Goal: Task Accomplishment & Management: Manage account settings

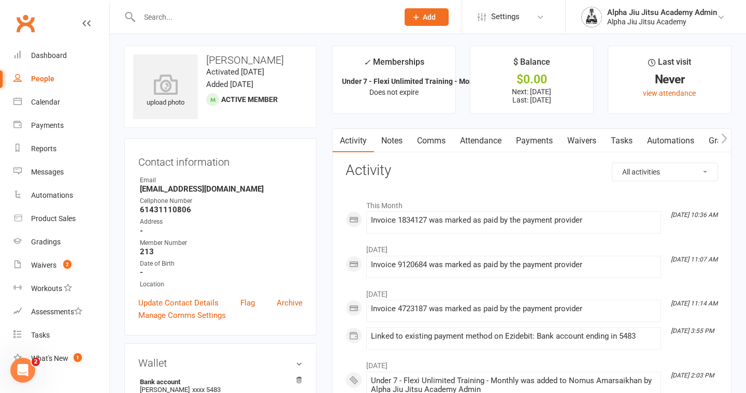
click at [75, 77] on link "People" at bounding box center [61, 78] width 96 height 23
select select "100"
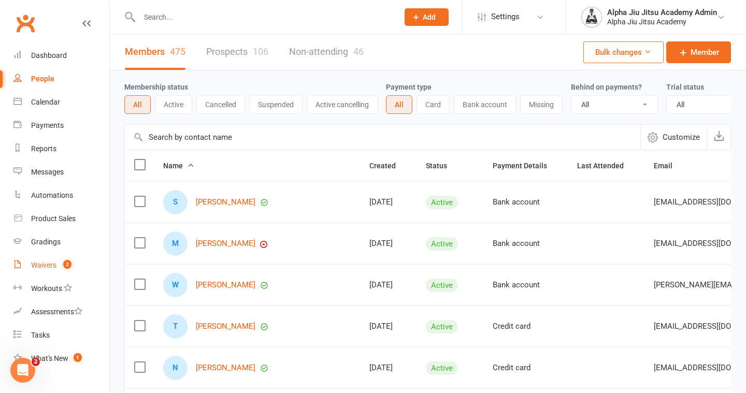
click at [53, 266] on div "Waivers" at bounding box center [43, 265] width 25 height 8
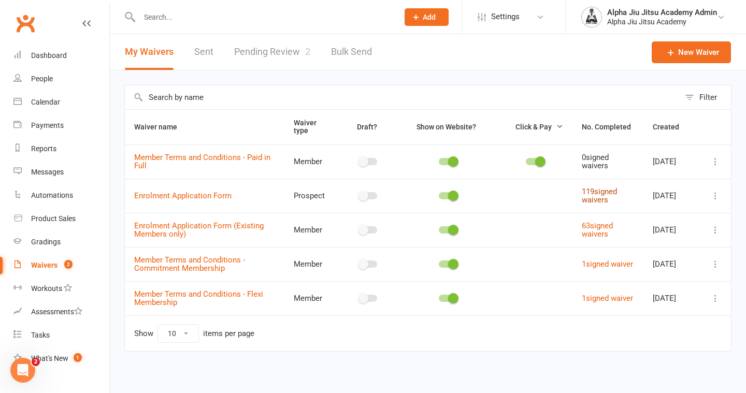
click at [597, 190] on link "119 signed waivers" at bounding box center [599, 196] width 35 height 18
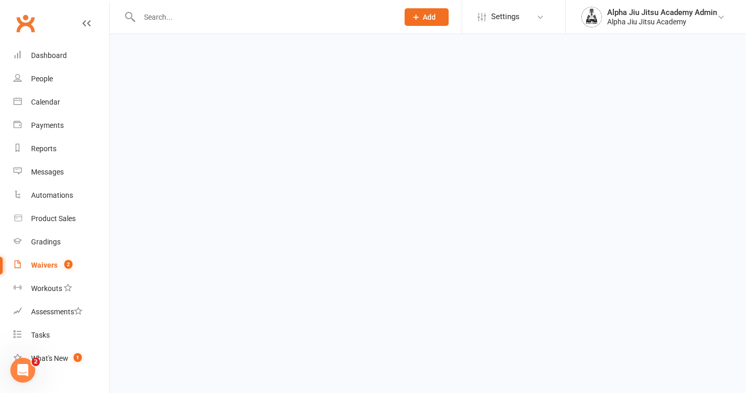
select select "100"
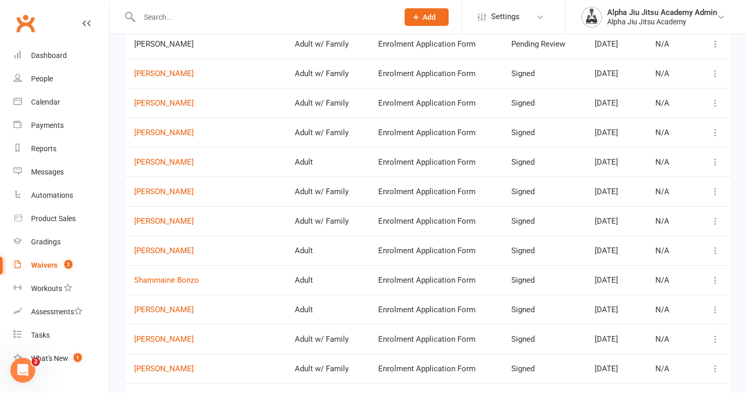
scroll to position [200, 0]
click at [186, 338] on link "[PERSON_NAME]" at bounding box center [205, 340] width 142 height 9
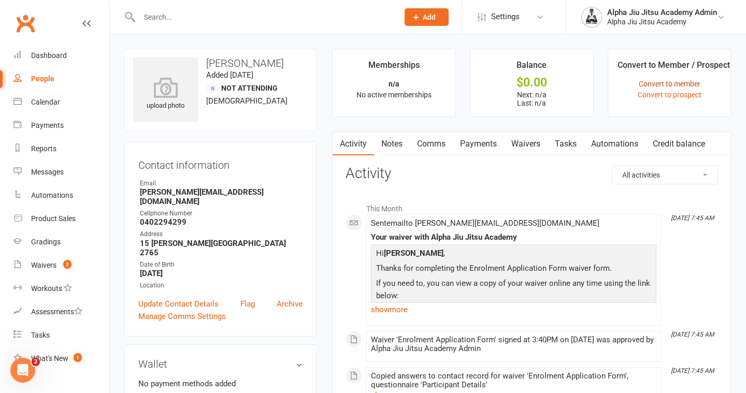
click at [696, 85] on link "Convert to member" at bounding box center [670, 84] width 62 height 8
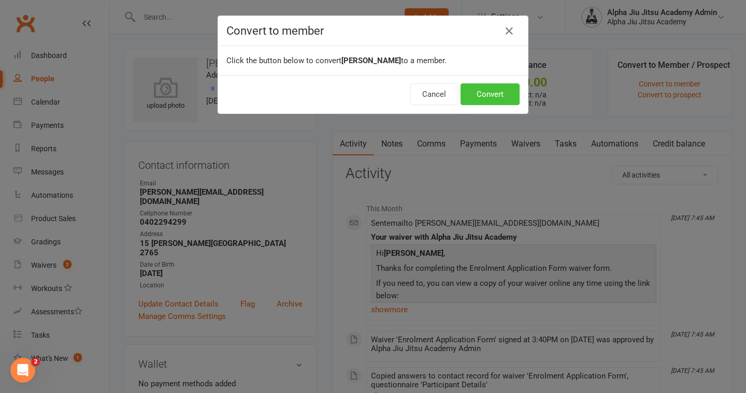
click at [479, 98] on button "Convert" at bounding box center [490, 94] width 59 height 22
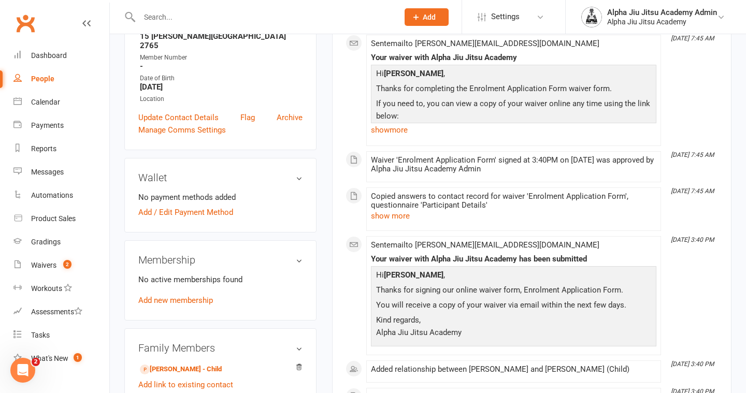
scroll to position [207, 0]
click at [195, 207] on link "Add / Edit Payment Method" at bounding box center [185, 213] width 95 height 12
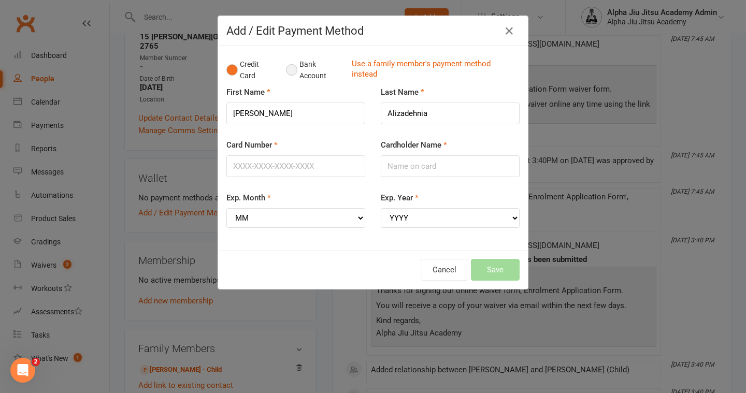
click at [294, 70] on button "Bank Account" at bounding box center [315, 70] width 58 height 32
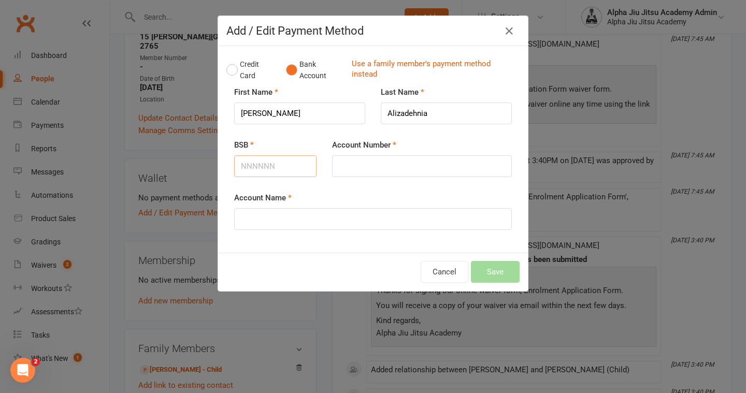
click at [279, 162] on input "BSB" at bounding box center [275, 166] width 82 height 22
type input "732078"
click at [408, 161] on input "Account Number" at bounding box center [422, 166] width 180 height 22
type input "[PERSON_NAME]"
click at [350, 211] on input "Account Name" at bounding box center [373, 219] width 278 height 22
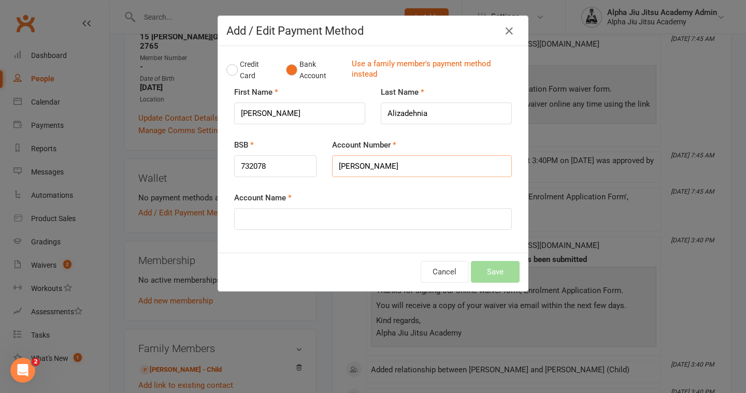
click at [393, 163] on input "[PERSON_NAME]" at bounding box center [422, 166] width 180 height 22
click at [274, 225] on input "Account Name" at bounding box center [373, 219] width 278 height 22
paste input "[PERSON_NAME]"
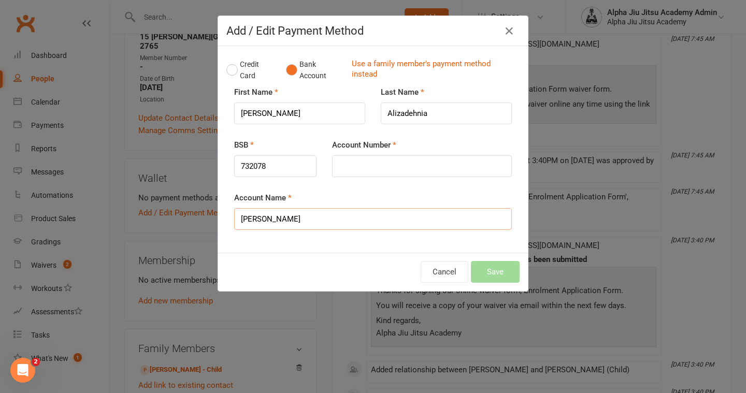
type input "[PERSON_NAME]"
click at [380, 167] on input "Account Number" at bounding box center [422, 166] width 180 height 22
type input "716934"
click at [493, 278] on button "Save" at bounding box center [495, 272] width 49 height 22
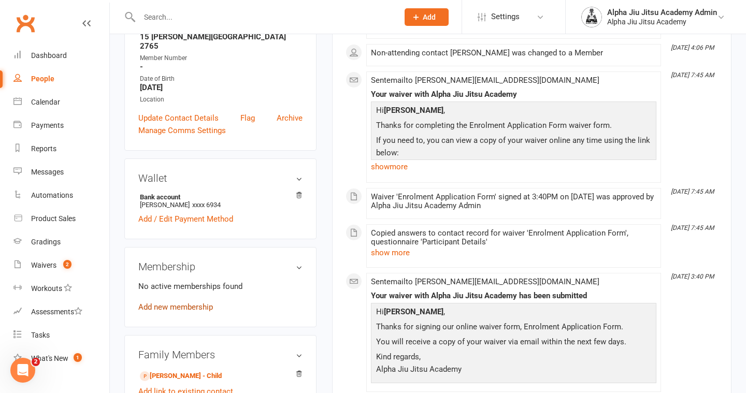
click at [175, 303] on link "Add new membership" at bounding box center [175, 307] width 75 height 9
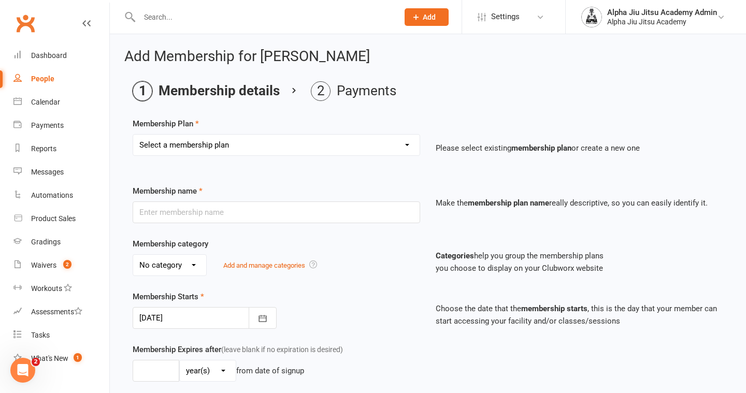
click at [202, 140] on select "Select a membership plan Create new Membership Plan 1 x per week Regular Flexi …" at bounding box center [276, 145] width 287 height 21
select select "1"
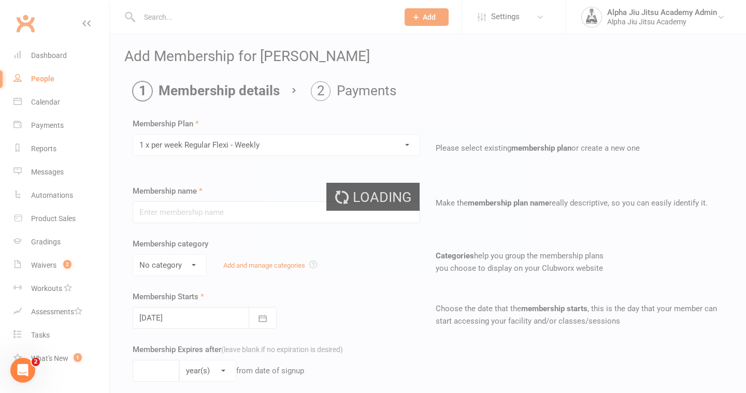
type input "1 x per week Regular Flexi - Weekly"
select select "1"
type input "0"
select select "?"
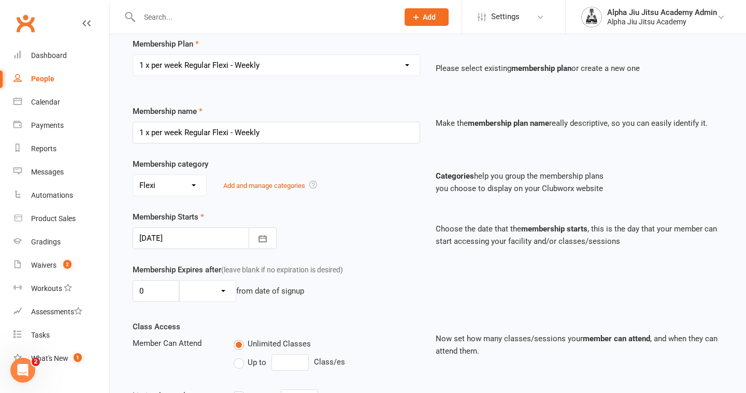
scroll to position [113, 0]
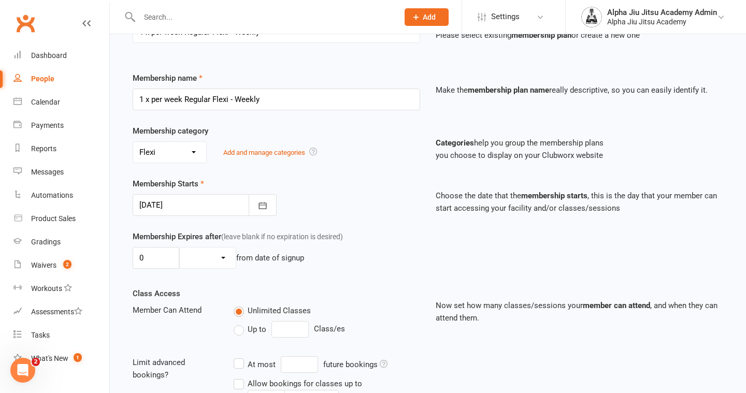
click at [243, 333] on label "Up to" at bounding box center [250, 329] width 33 height 12
click at [240, 323] on input "Up to" at bounding box center [237, 323] width 7 height 0
type input "0"
click at [300, 331] on input "0" at bounding box center [290, 329] width 37 height 17
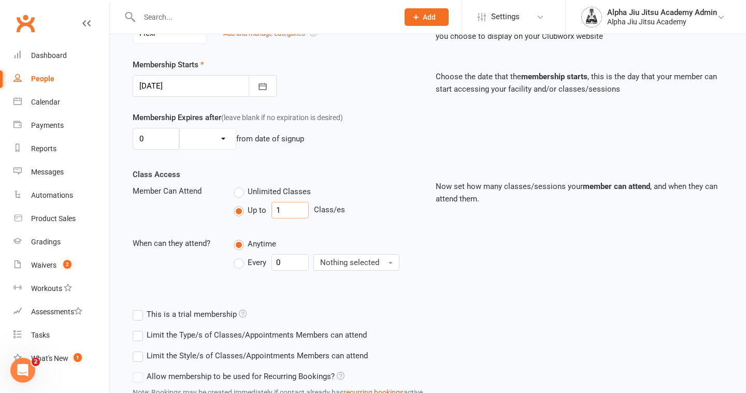
scroll to position [314, 0]
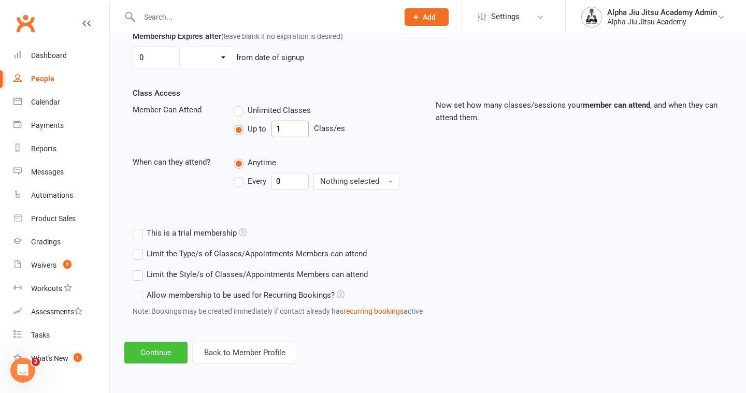
type input "1"
click at [141, 359] on button "Continue" at bounding box center [155, 353] width 63 height 22
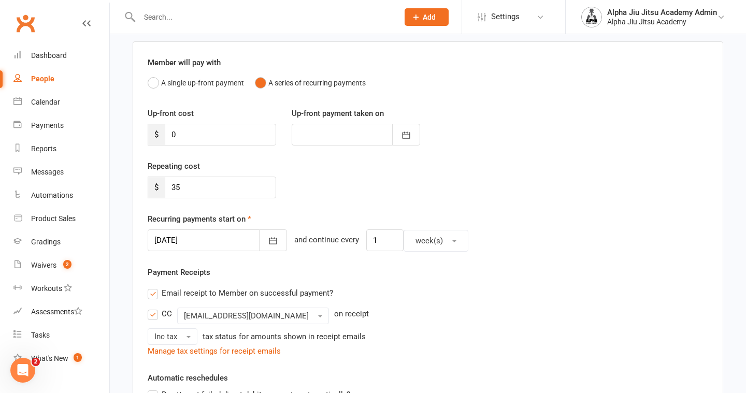
scroll to position [94, 0]
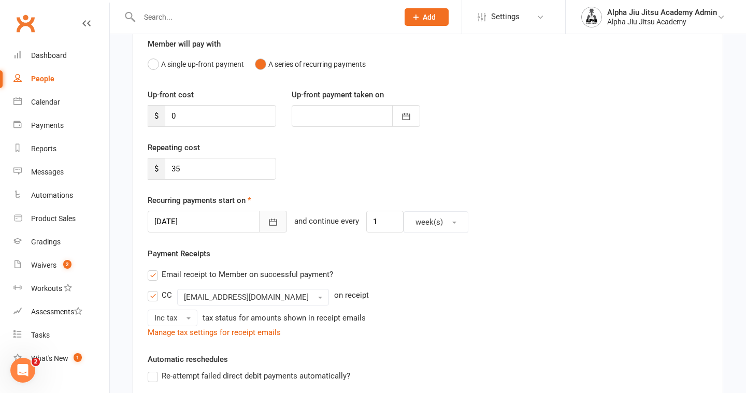
click at [270, 219] on icon "button" at bounding box center [274, 222] width 8 height 7
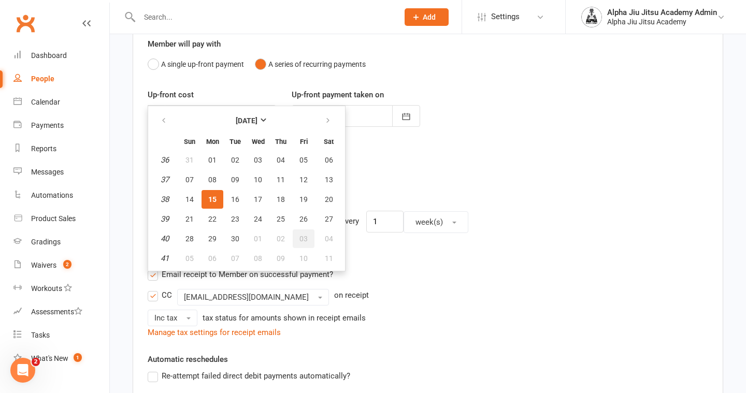
click at [304, 237] on span "03" at bounding box center [304, 239] width 8 height 8
type input "[DATE]"
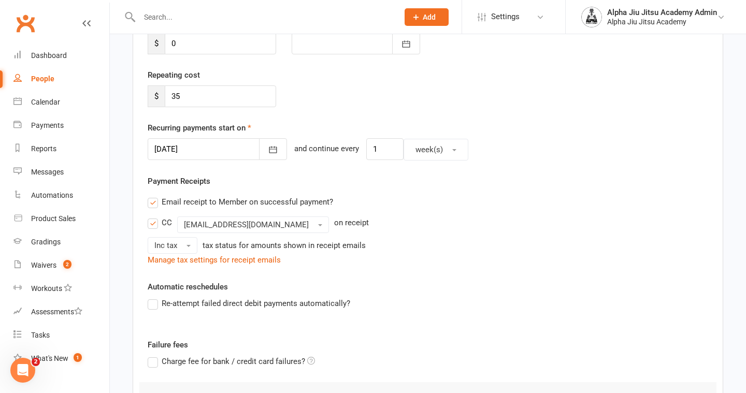
scroll to position [184, 0]
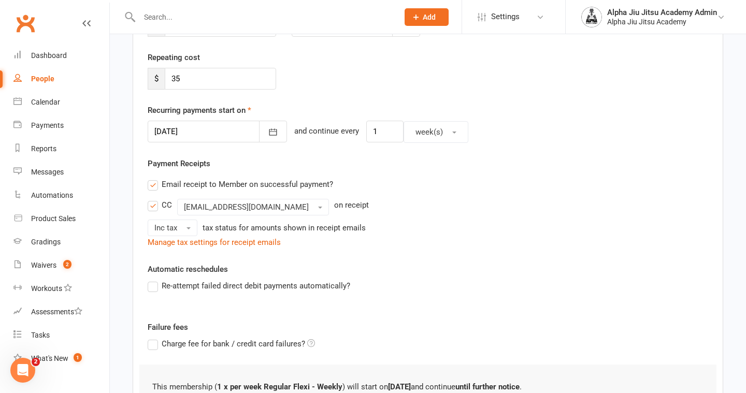
click at [152, 282] on label "Re-attempt failed direct debit payments automatically?" at bounding box center [249, 286] width 203 height 12
click at [152, 280] on input "Re-attempt failed direct debit payments automatically?" at bounding box center [151, 280] width 7 height 0
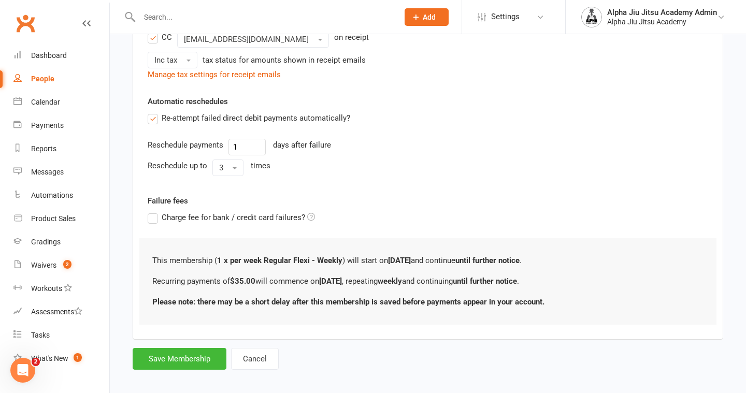
scroll to position [352, 0]
click at [179, 356] on button "Save Membership" at bounding box center [180, 359] width 94 height 22
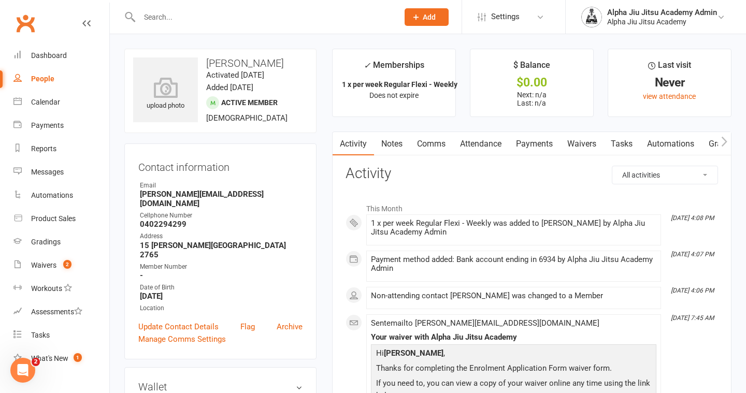
drag, startPoint x: 292, startPoint y: 65, endPoint x: 208, endPoint y: 66, distance: 84.0
click at [208, 66] on h3 "[PERSON_NAME]" at bounding box center [220, 63] width 175 height 11
copy h3 "[PERSON_NAME]"
click at [70, 69] on link "People" at bounding box center [61, 78] width 96 height 23
select select "100"
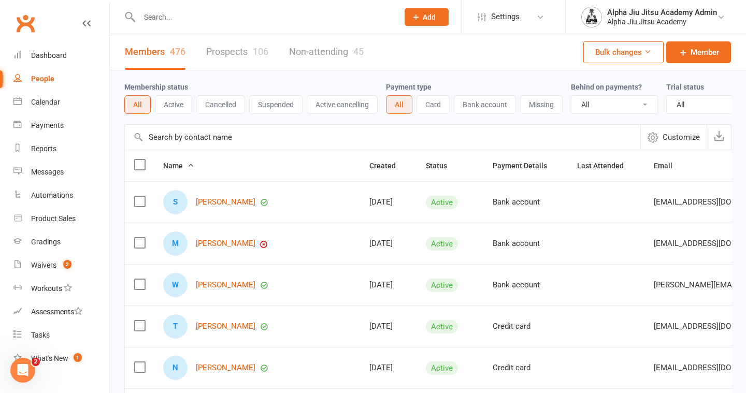
click at [177, 136] on input "text" at bounding box center [383, 137] width 516 height 25
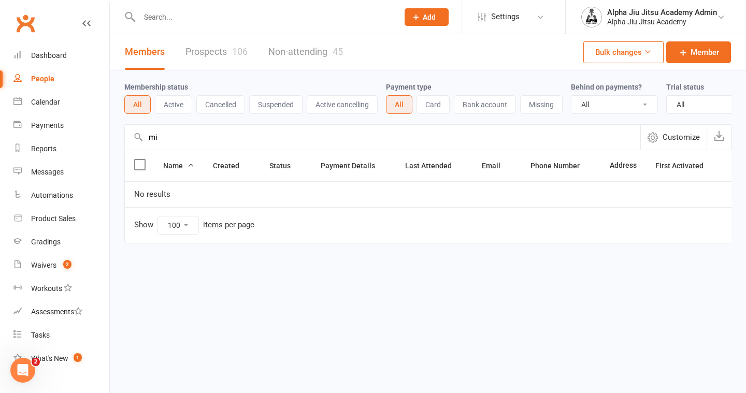
type input "m"
type input "n"
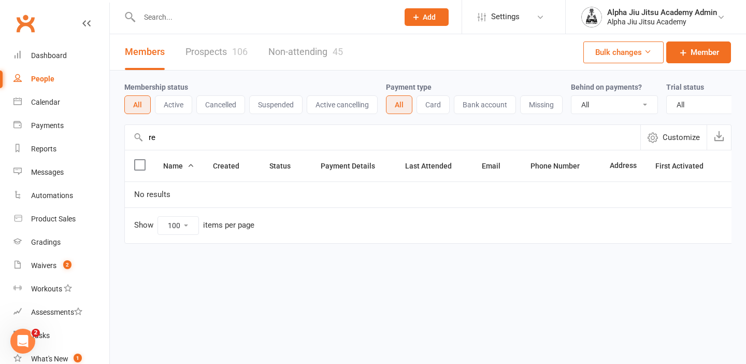
type input "r"
click at [154, 139] on input "alvares" at bounding box center [383, 137] width 516 height 25
type input "alvares"
click at [208, 145] on input "alvares" at bounding box center [383, 137] width 516 height 25
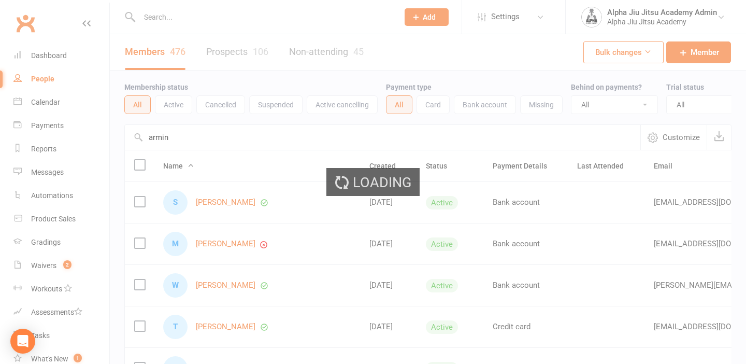
select select "100"
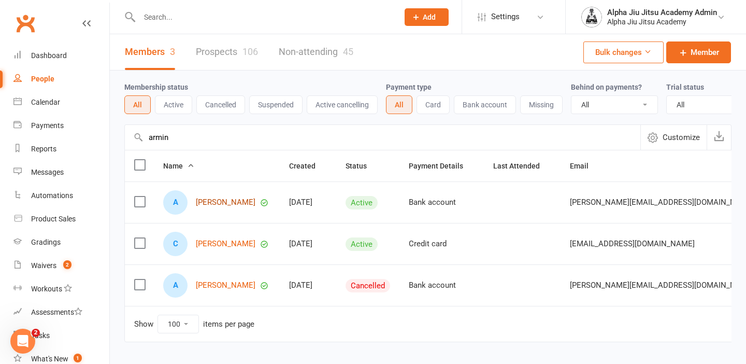
type input "armin"
click at [234, 204] on link "[PERSON_NAME]" at bounding box center [226, 202] width 60 height 9
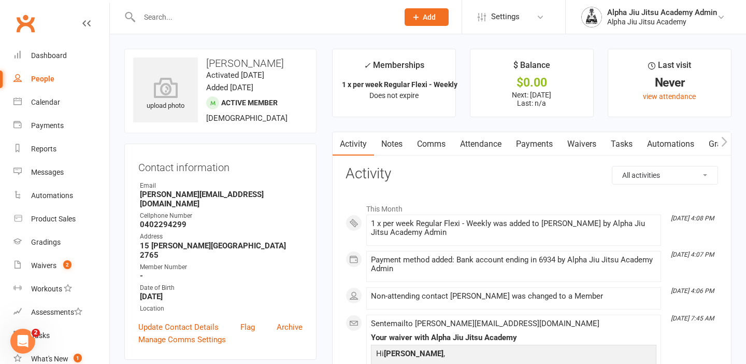
click at [527, 133] on link "Payments" at bounding box center [534, 144] width 51 height 24
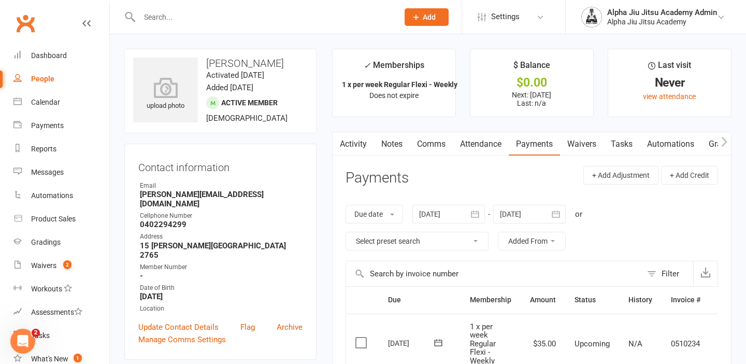
click at [58, 75] on link "People" at bounding box center [61, 78] width 96 height 23
select select "100"
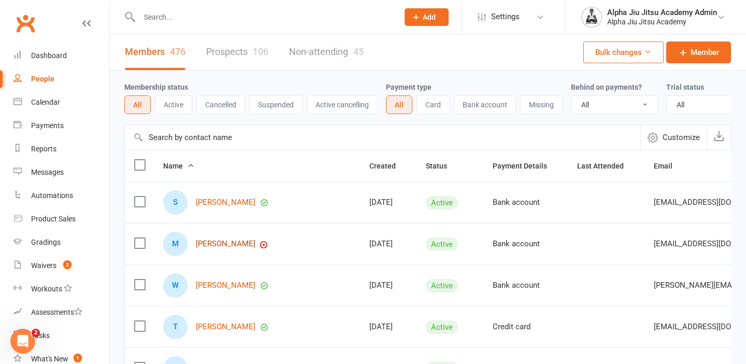
click at [251, 239] on link "[PERSON_NAME]" at bounding box center [226, 243] width 60 height 9
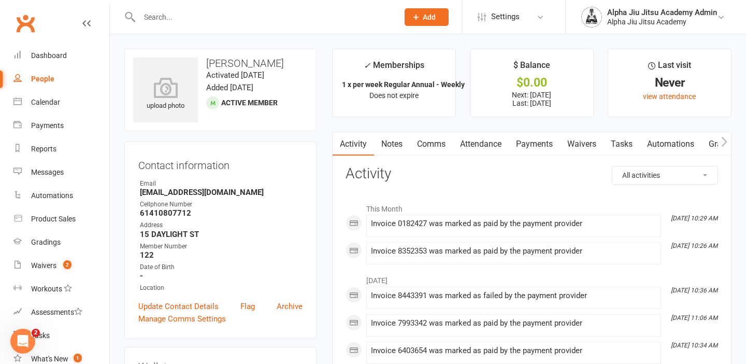
click at [540, 140] on link "Payments" at bounding box center [534, 144] width 51 height 24
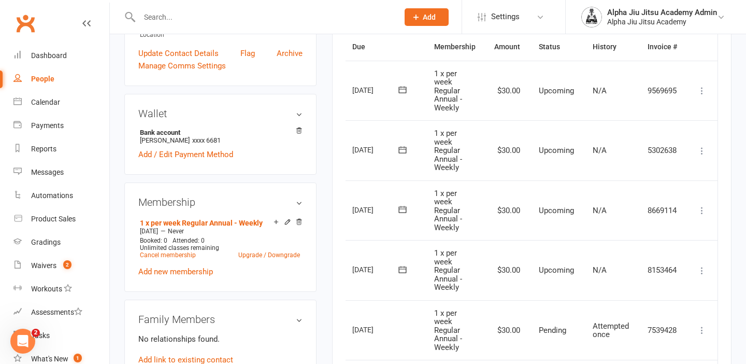
scroll to position [70, 0]
